Goal: Information Seeking & Learning: Learn about a topic

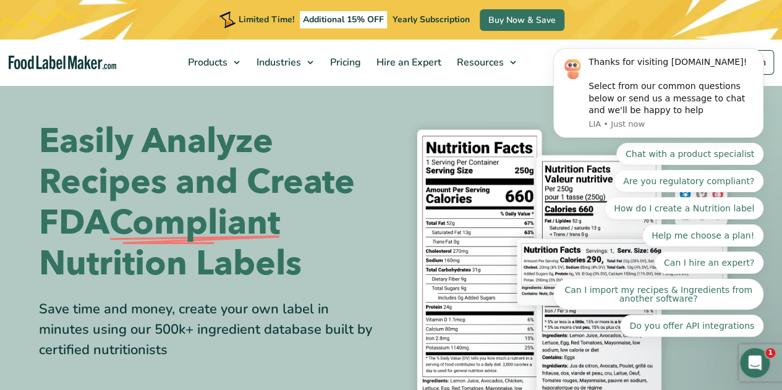
click at [349, 281] on h1 "Easily Analyze Recipes and Create FDA Compliant Nutrition Labels" at bounding box center [210, 202] width 343 height 163
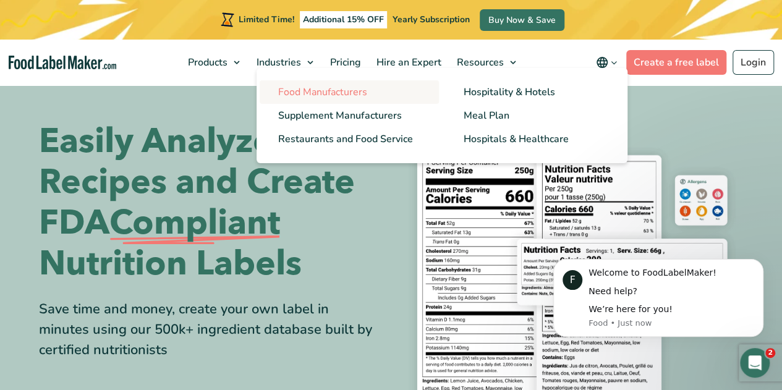
click at [297, 85] on span "Food Manufacturers" at bounding box center [322, 92] width 89 height 14
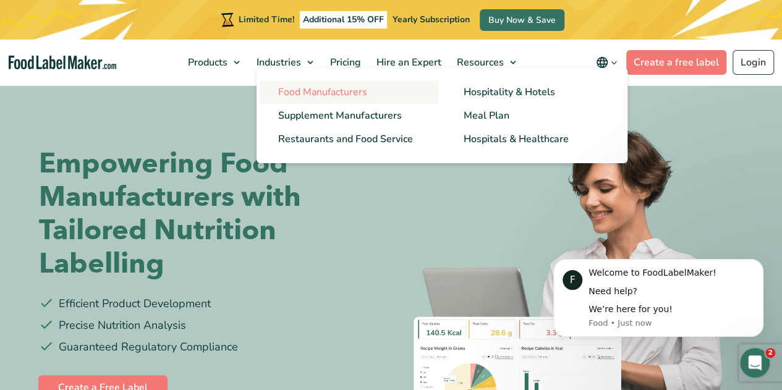
click at [295, 82] on link "Food Manufacturers" at bounding box center [349, 91] width 179 height 23
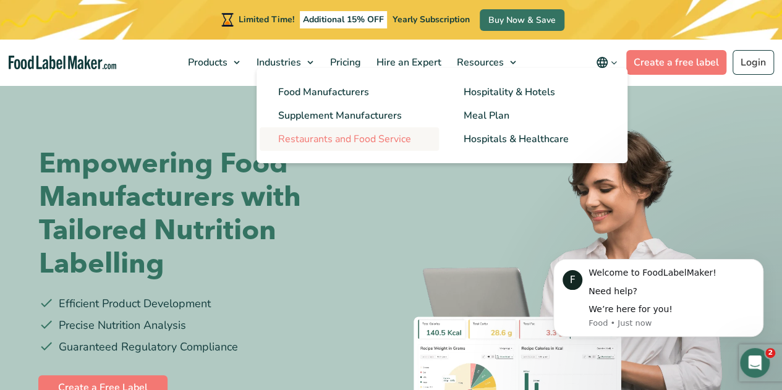
click at [315, 135] on span "Restaurants and Food Service" at bounding box center [344, 139] width 133 height 14
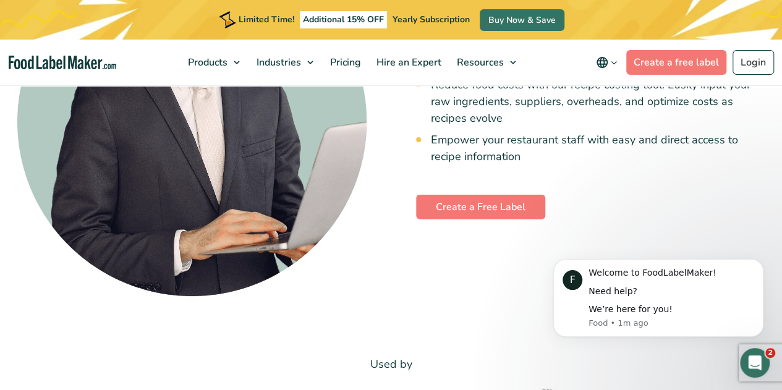
scroll to position [4178, 0]
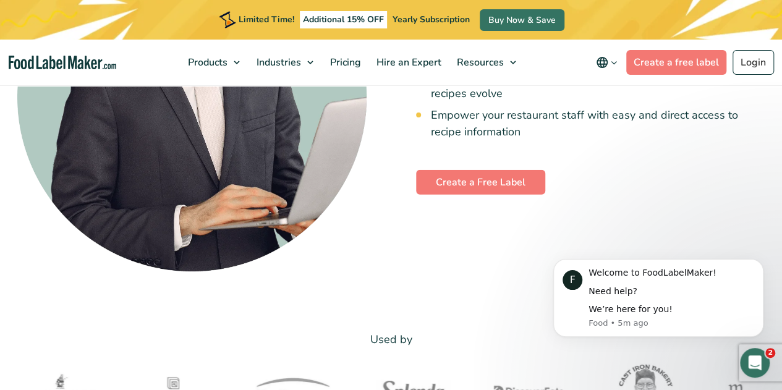
click at [315, 135] on img at bounding box center [191, 83] width 349 height 375
